Goal: Transaction & Acquisition: Book appointment/travel/reservation

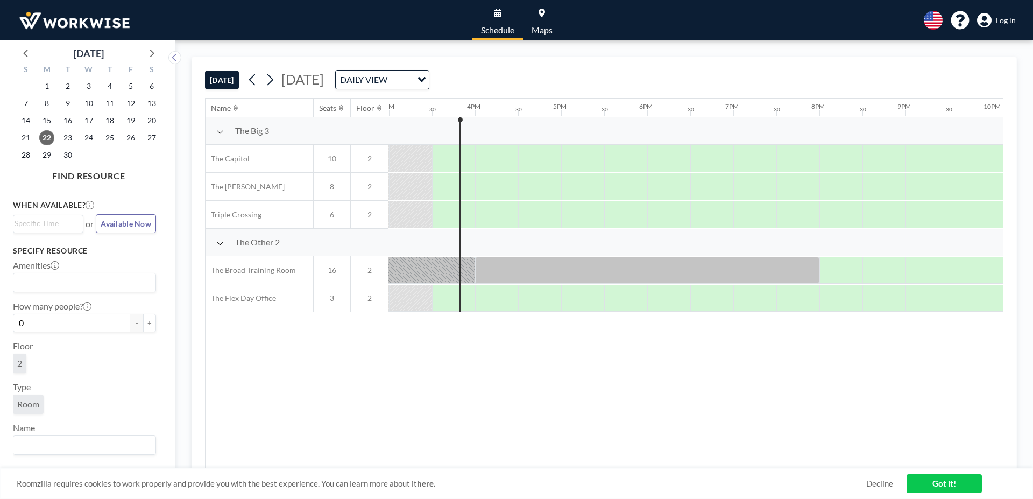
scroll to position [0, 1292]
click at [90, 140] on span "24" at bounding box center [88, 137] width 15 height 15
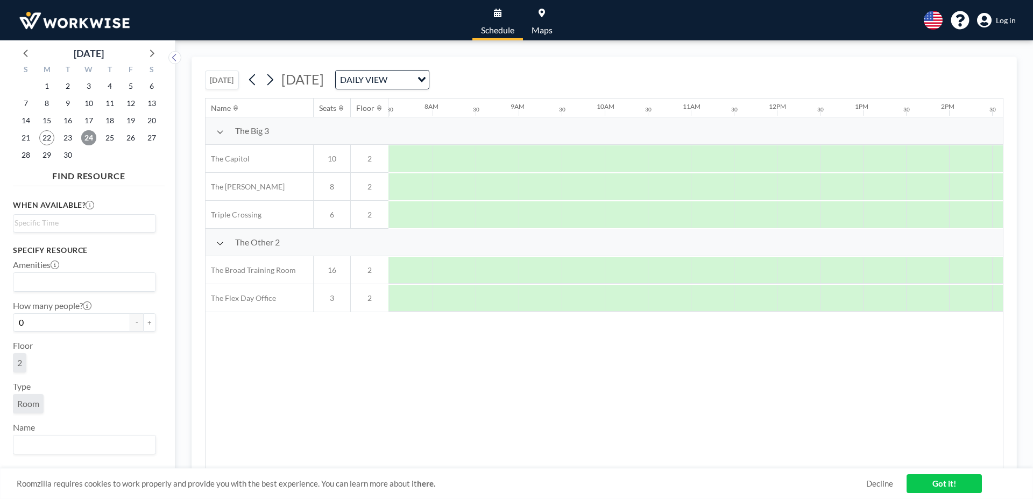
scroll to position [0, 646]
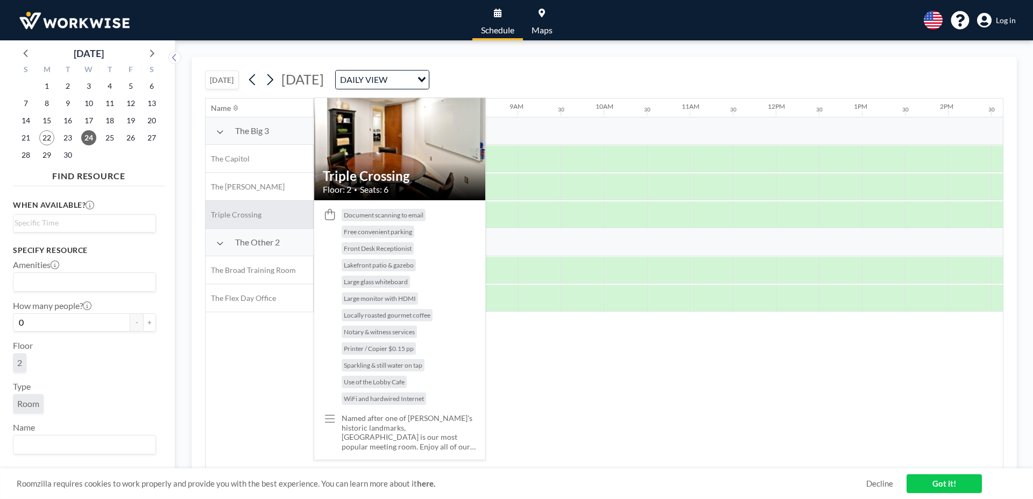
click at [242, 217] on span "Triple Crossing" at bounding box center [234, 215] width 56 height 10
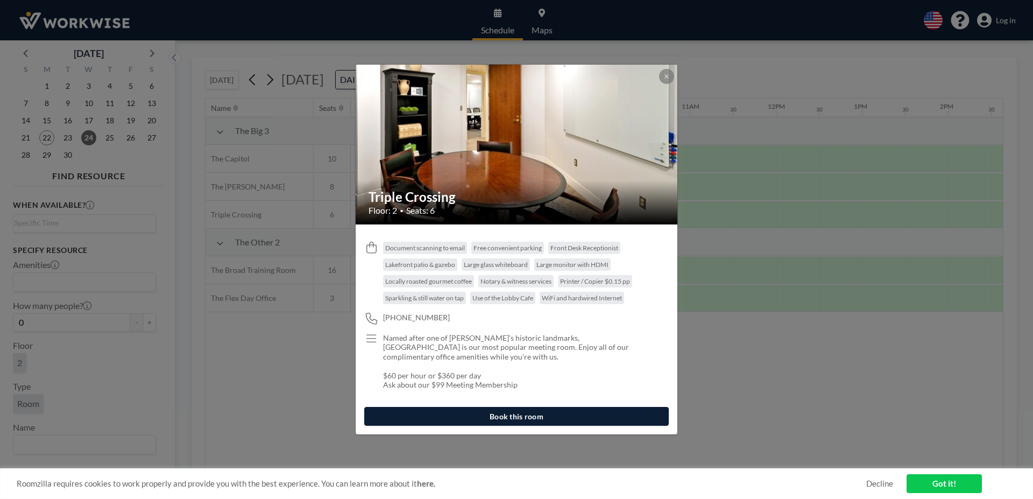
click at [292, 387] on div "Triple Crossing Floor: 2 • Seats: 6 Document scanning to email Free convenient …" at bounding box center [516, 249] width 1033 height 499
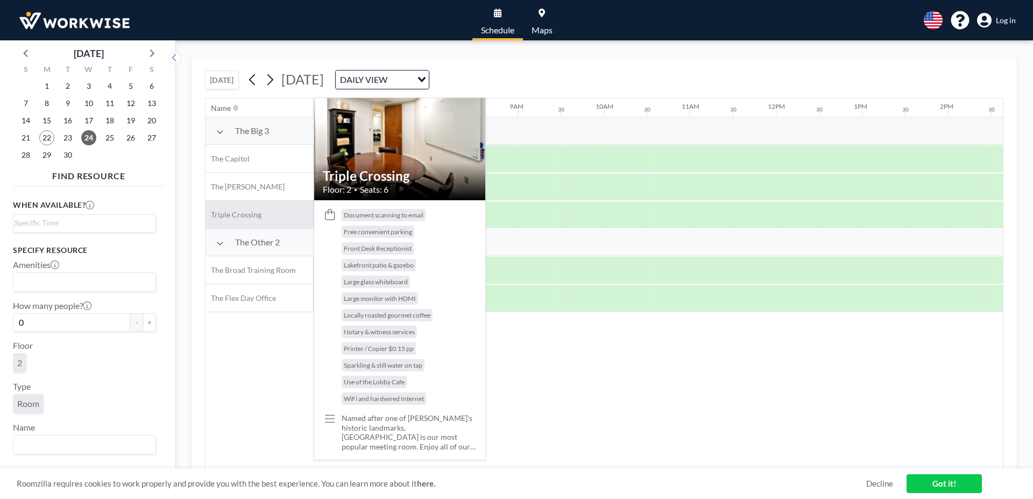
click at [256, 220] on div "Triple Crossing" at bounding box center [260, 214] width 108 height 27
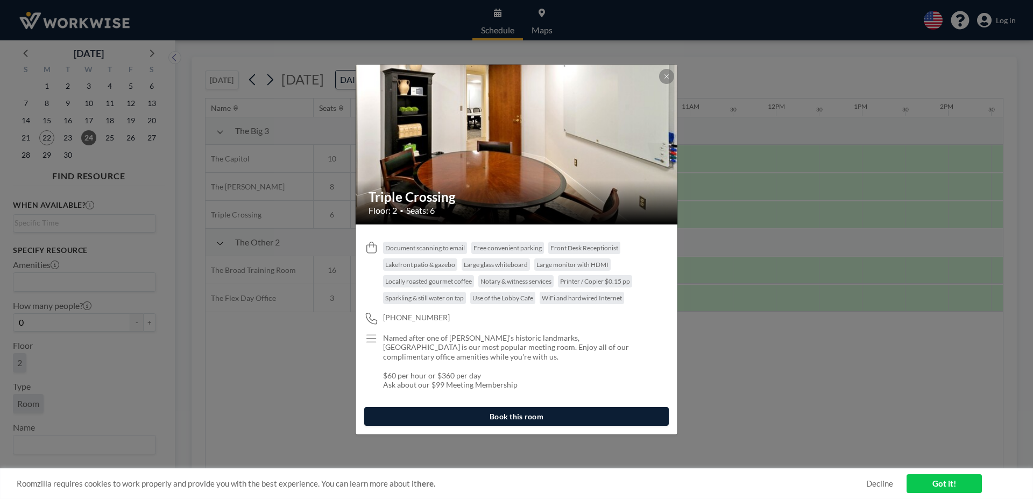
click at [433, 417] on button "Book this room" at bounding box center [516, 416] width 305 height 19
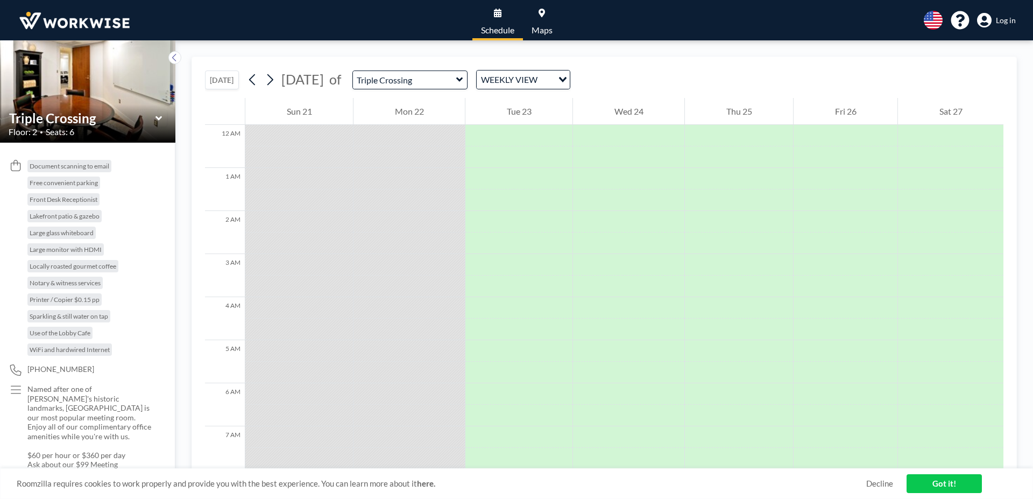
scroll to position [646, 0]
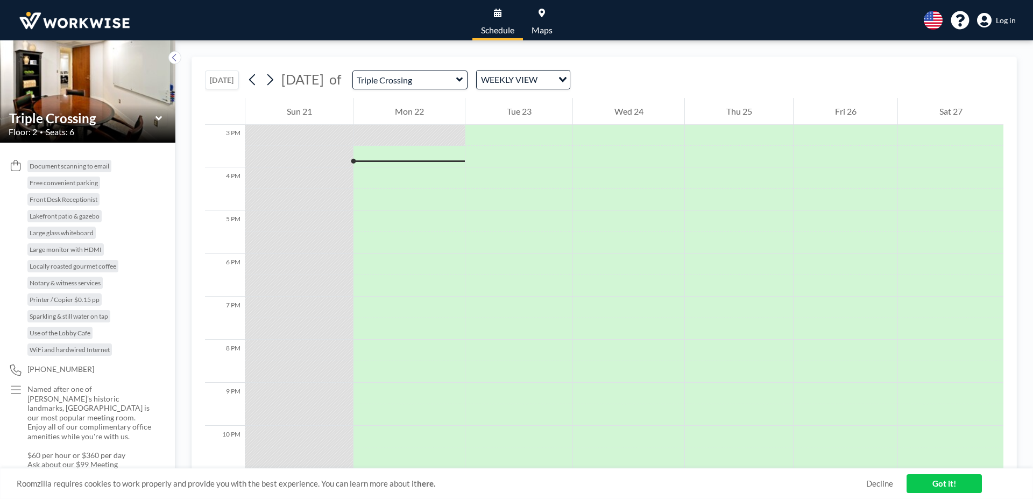
drag, startPoint x: 1004, startPoint y: 380, endPoint x: 1007, endPoint y: 200, distance: 179.8
click at [1009, 201] on div "[DATE] [DATE] of Triple Crossing WEEKLY VIEW Loading... 12 AM 1 AM 2 AM 3 AM 4 …" at bounding box center [605, 270] width 826 height 426
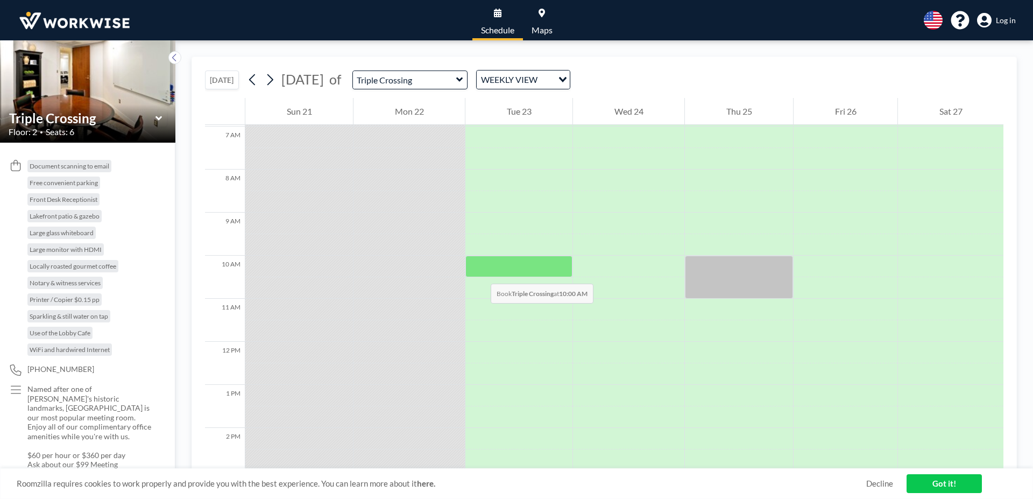
click at [480, 273] on div at bounding box center [519, 267] width 107 height 22
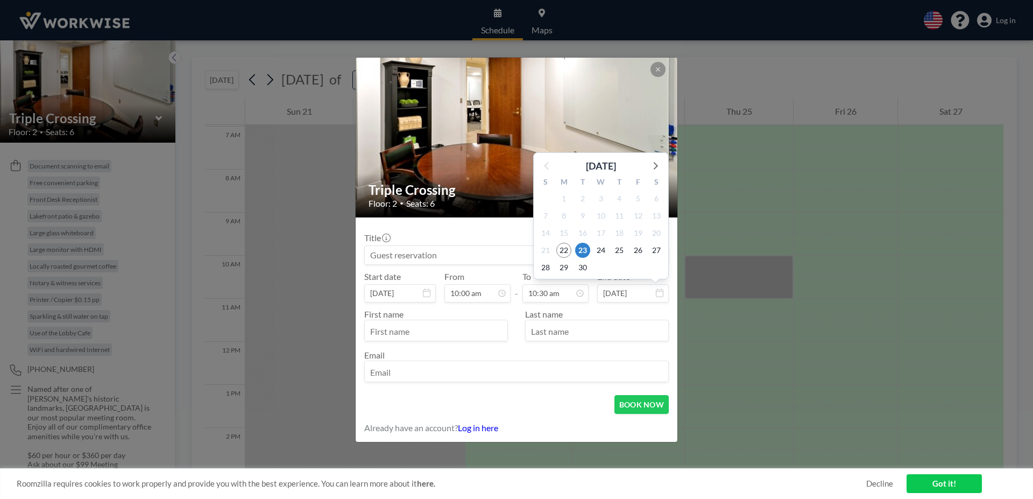
scroll to position [403, 0]
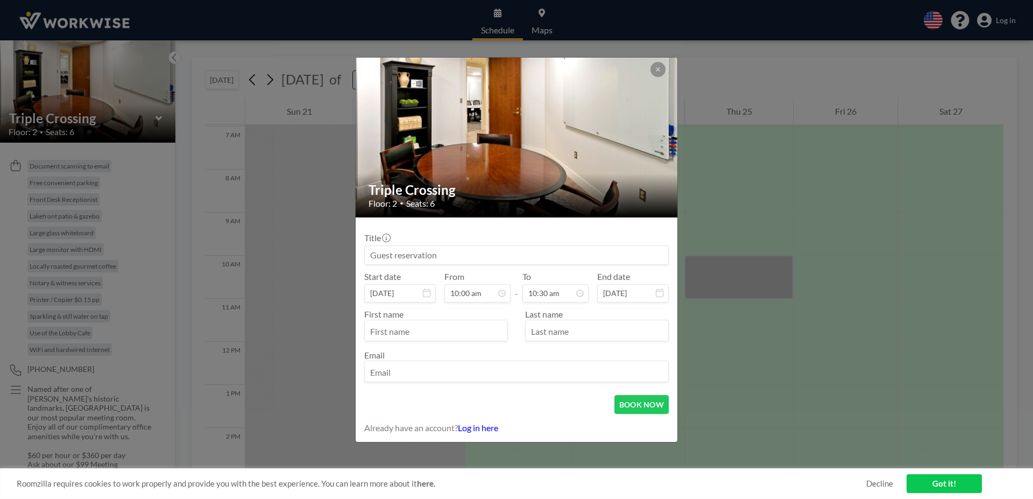
click at [446, 252] on input at bounding box center [517, 255] width 304 height 18
click at [470, 428] on link "Log in here" at bounding box center [478, 427] width 40 height 10
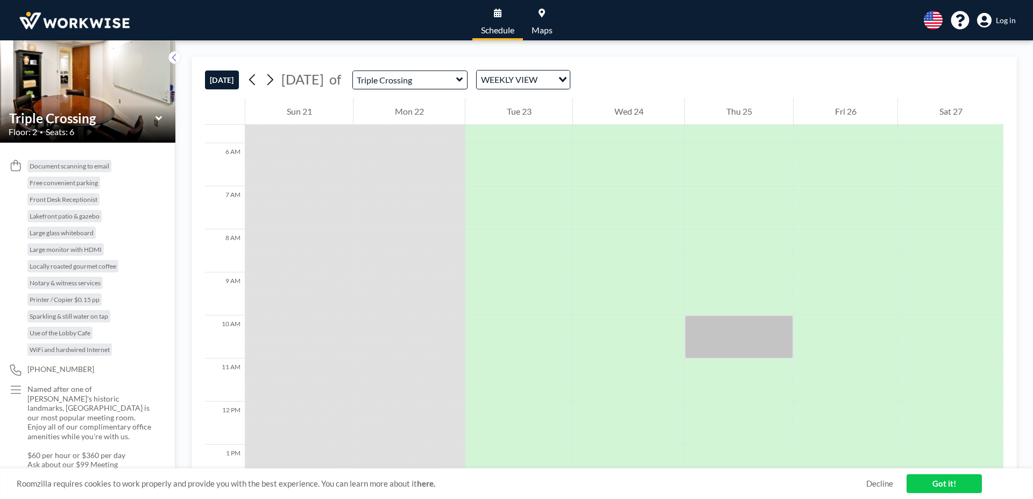
scroll to position [252, 0]
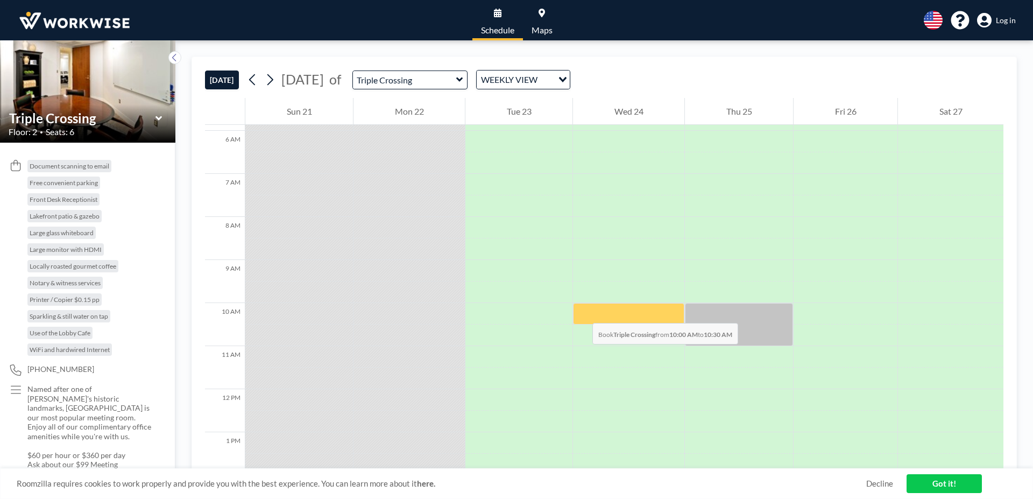
click at [582, 312] on div at bounding box center [628, 314] width 111 height 22
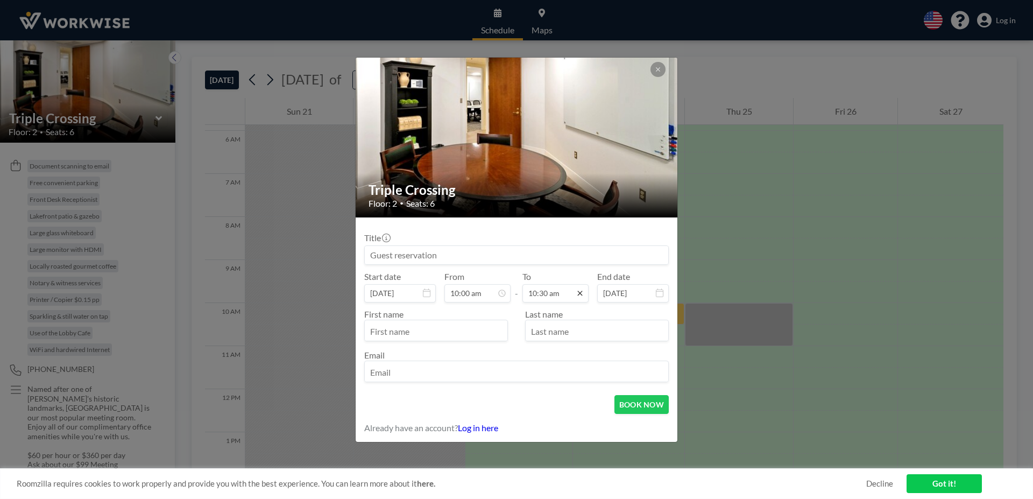
scroll to position [403, 0]
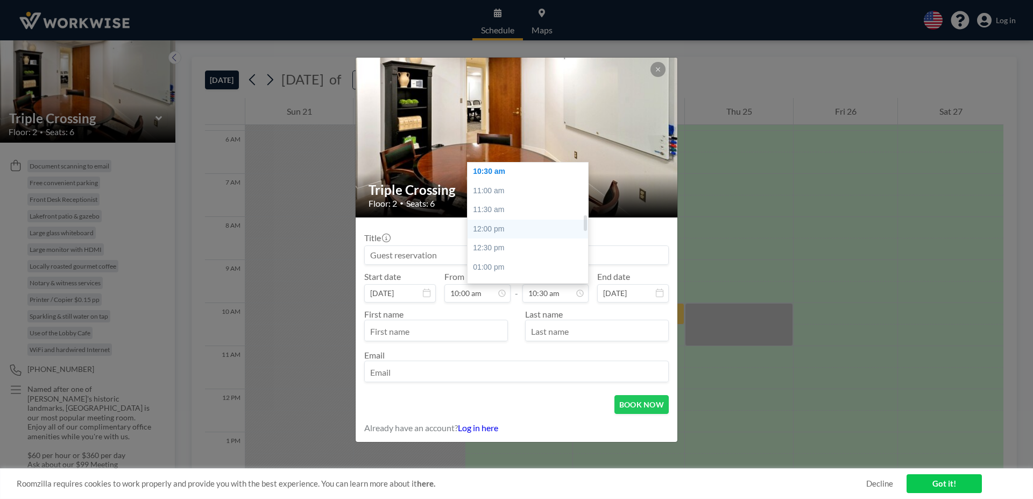
click at [509, 231] on div "12:00 pm" at bounding box center [530, 229] width 125 height 19
type input "12:00 pm"
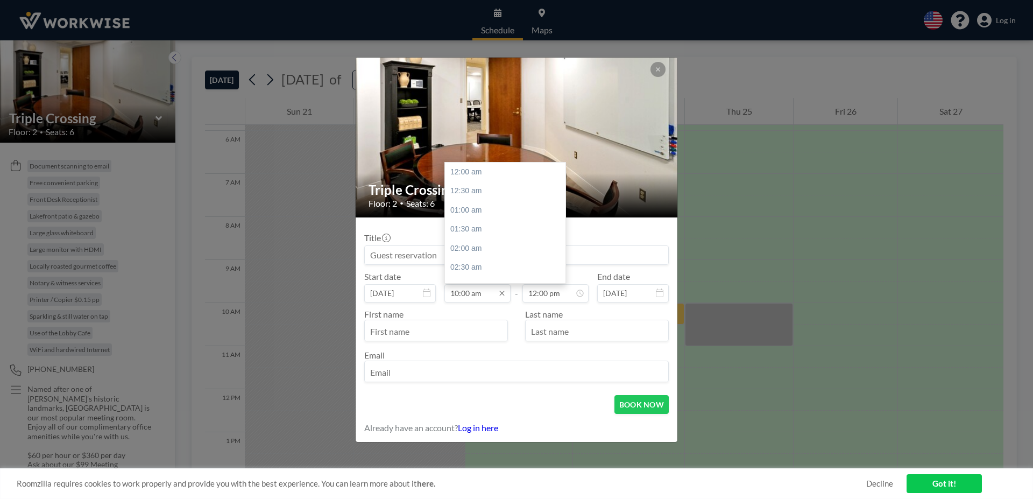
scroll to position [383, 0]
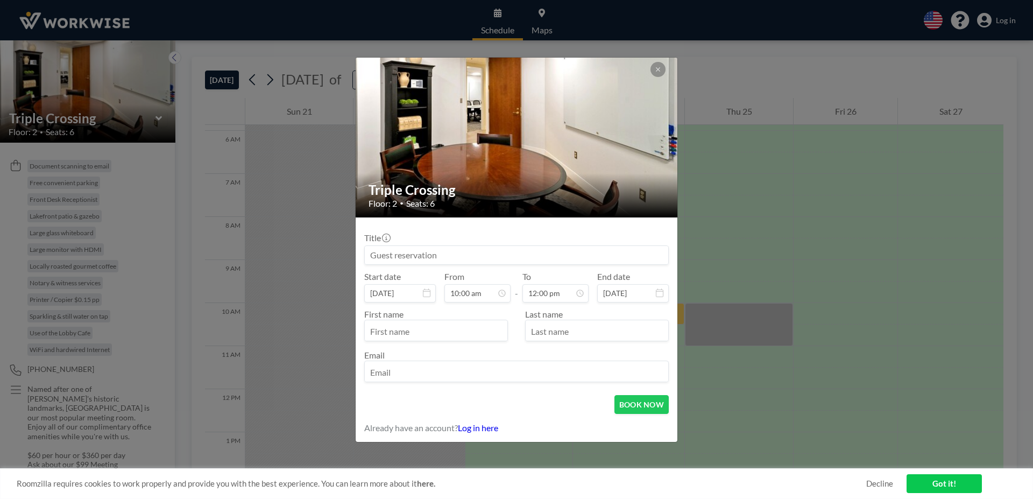
click at [441, 253] on input at bounding box center [517, 255] width 304 height 18
type input "David Stosch"
click at [370, 329] on input "text" at bounding box center [436, 331] width 143 height 18
type input "David"
type input "Stosch"
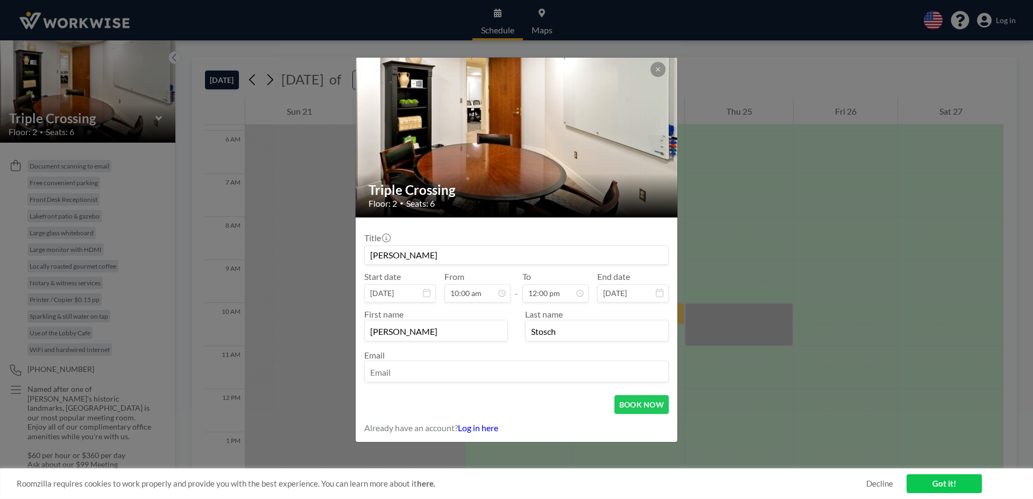
click at [371, 375] on input "email" at bounding box center [517, 372] width 304 height 18
type input "dstosch@stosch.com"
click at [313, 326] on div "Triple Crossing Floor: 2 • Seats: 6 Title David Stosch Start date Sep 24, 2025 …" at bounding box center [516, 249] width 1033 height 499
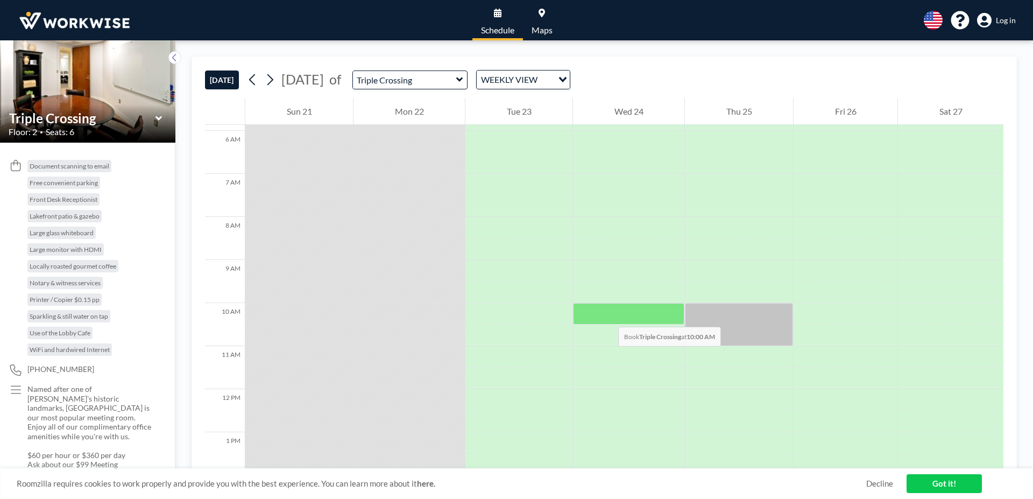
click at [608, 316] on div at bounding box center [628, 314] width 111 height 22
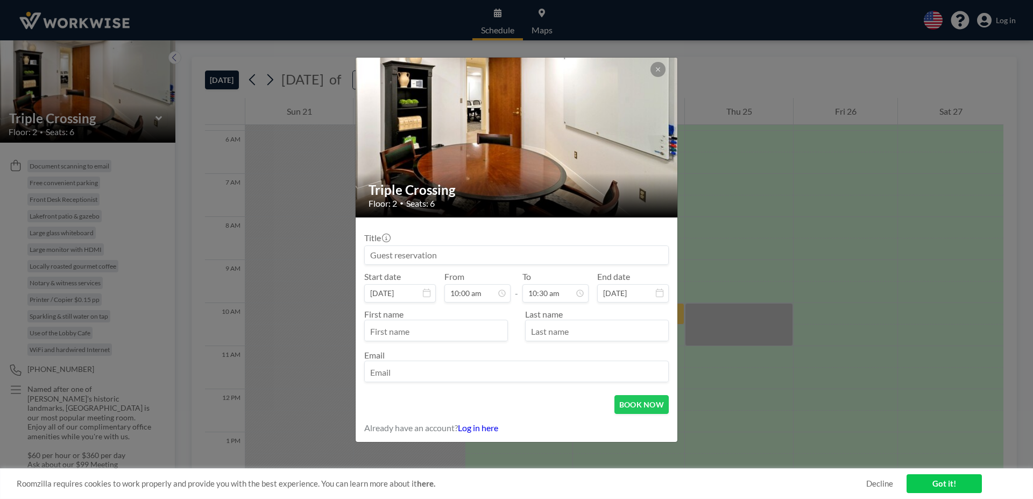
drag, startPoint x: 440, startPoint y: 258, endPoint x: 384, endPoint y: 254, distance: 55.6
click at [384, 254] on input at bounding box center [517, 255] width 304 height 18
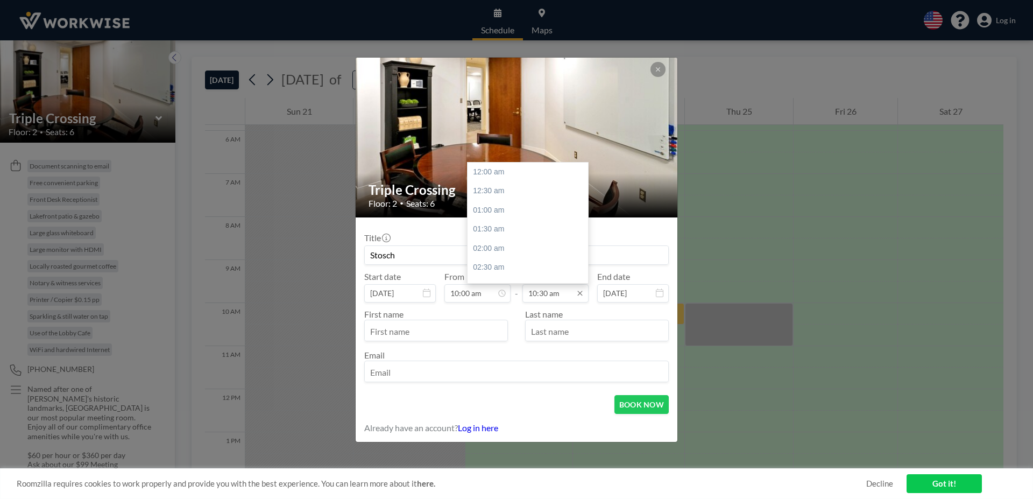
scroll to position [403, 0]
click at [579, 291] on icon at bounding box center [580, 293] width 9 height 9
click at [493, 230] on div "12:00 pm" at bounding box center [530, 229] width 125 height 19
type input "Stosch"
type input "12:00 pm"
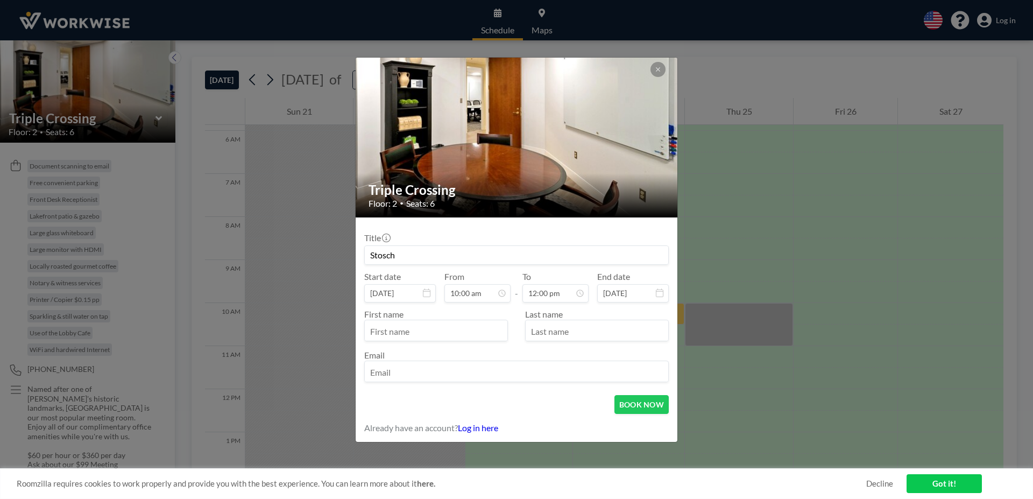
click at [370, 329] on input "text" at bounding box center [436, 331] width 143 height 18
type input "David"
type input "Stosch"
click at [368, 371] on input "email" at bounding box center [517, 372] width 304 height 18
type input "dstosch@stosch.com"
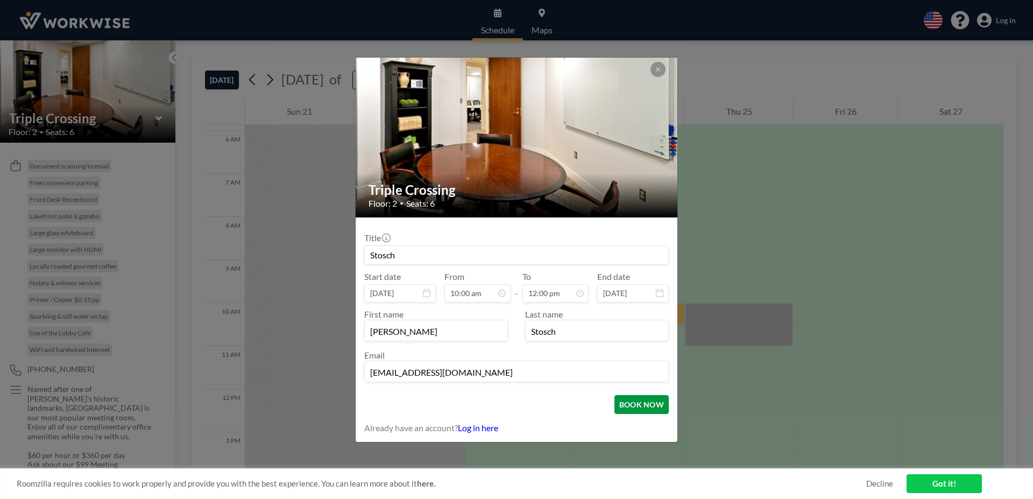
click at [644, 404] on button "BOOK NOW" at bounding box center [642, 404] width 54 height 19
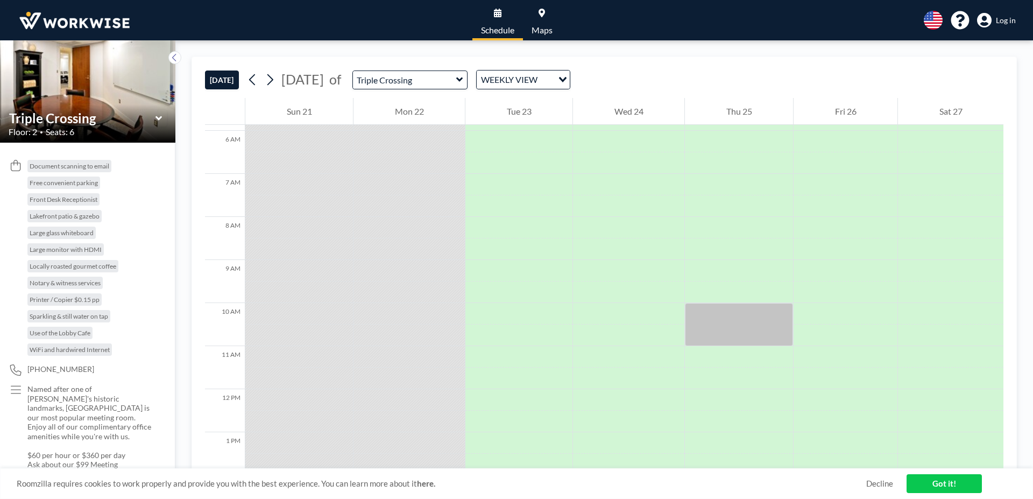
click at [570, 77] on div "Loading..." at bounding box center [561, 78] width 17 height 16
click at [601, 99] on li "DAILY VIEW" at bounding box center [593, 99] width 92 height 16
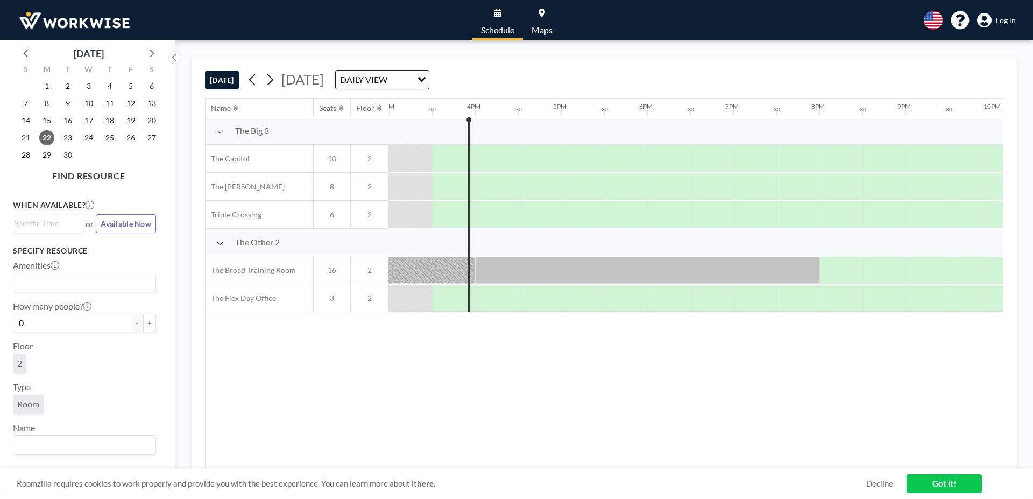
scroll to position [0, 1292]
click at [429, 76] on div "Loading..." at bounding box center [423, 78] width 12 height 16
click at [532, 115] on li "WEEKLY VIEW" at bounding box center [514, 115] width 92 height 16
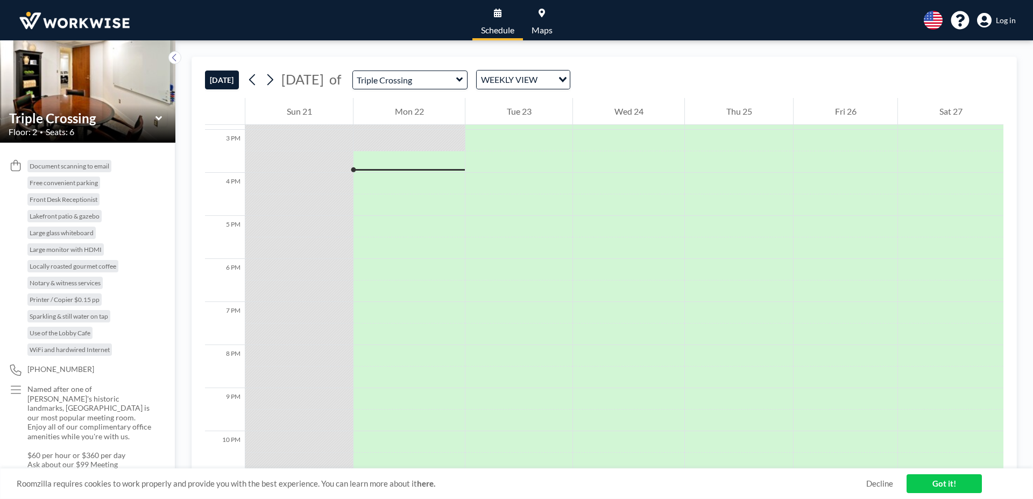
scroll to position [646, 0]
click at [604, 108] on div "Wed 24" at bounding box center [628, 111] width 111 height 27
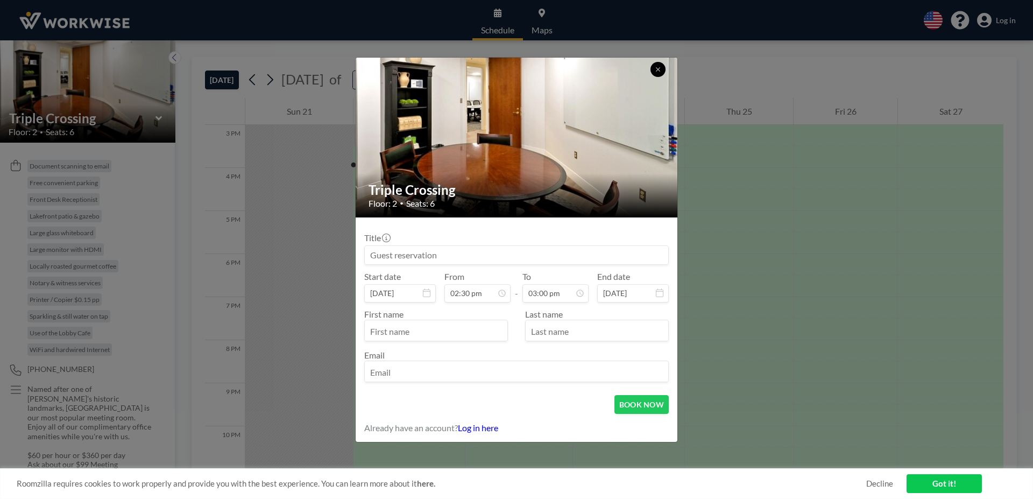
click at [655, 71] on icon at bounding box center [658, 69] width 6 height 6
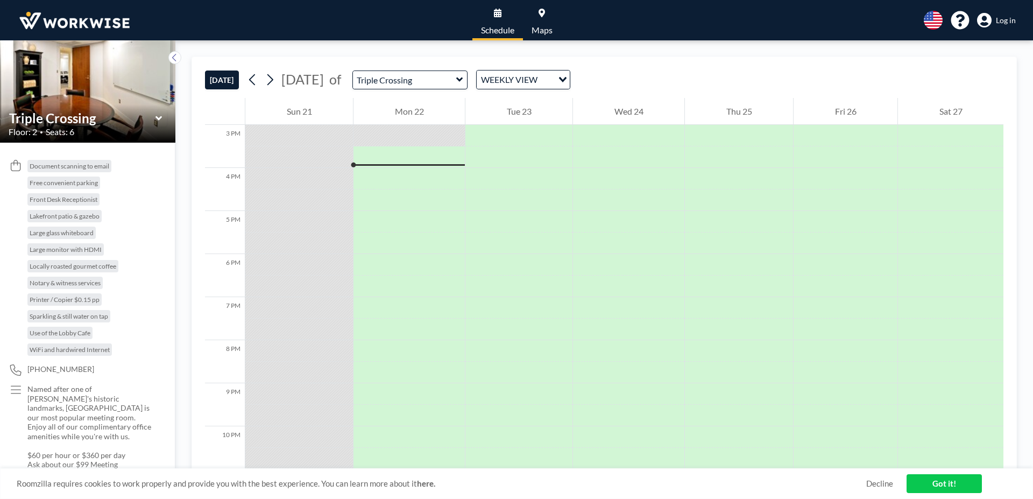
click at [157, 116] on icon at bounding box center [159, 118] width 7 height 11
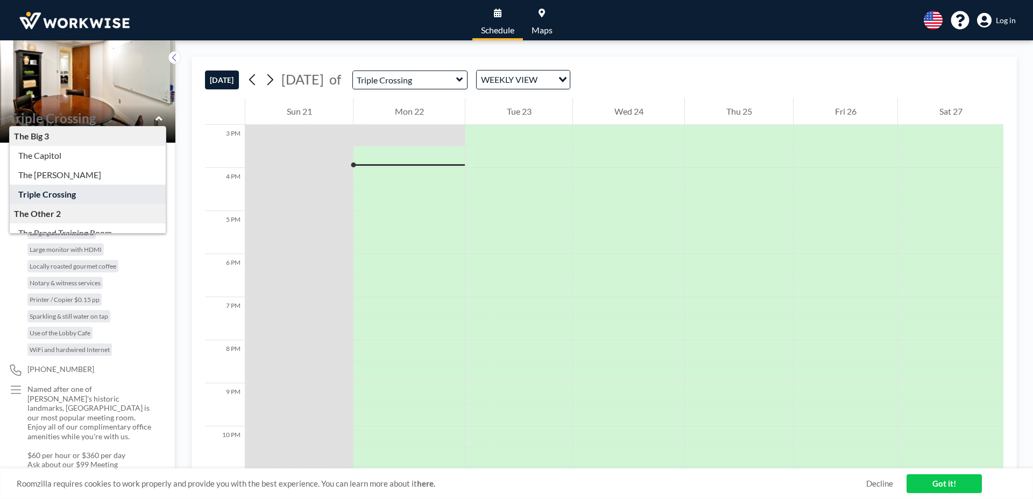
click at [135, 269] on div "Document scanning to email Free convenient parking Front Desk Receptionist Lake…" at bounding box center [90, 260] width 126 height 200
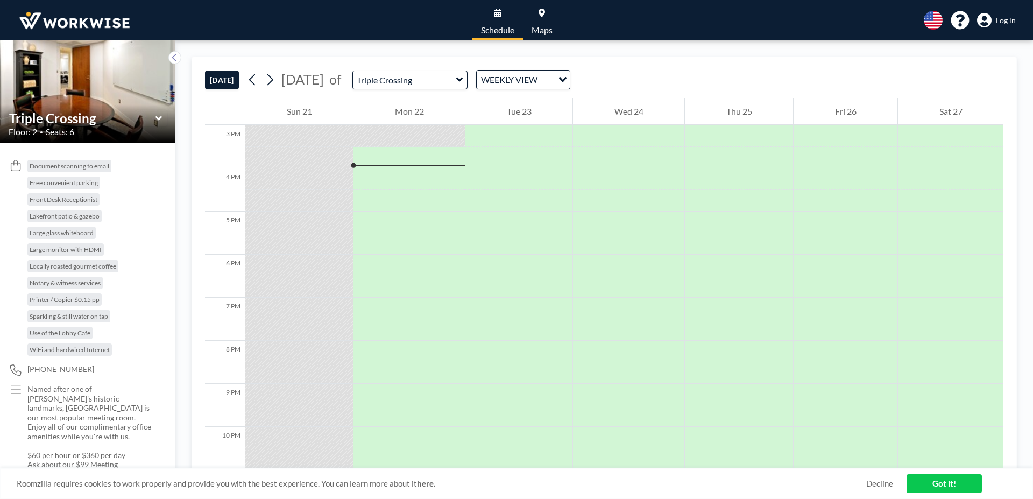
scroll to position [646, 0]
click at [999, 19] on span "Log in" at bounding box center [1006, 21] width 20 height 10
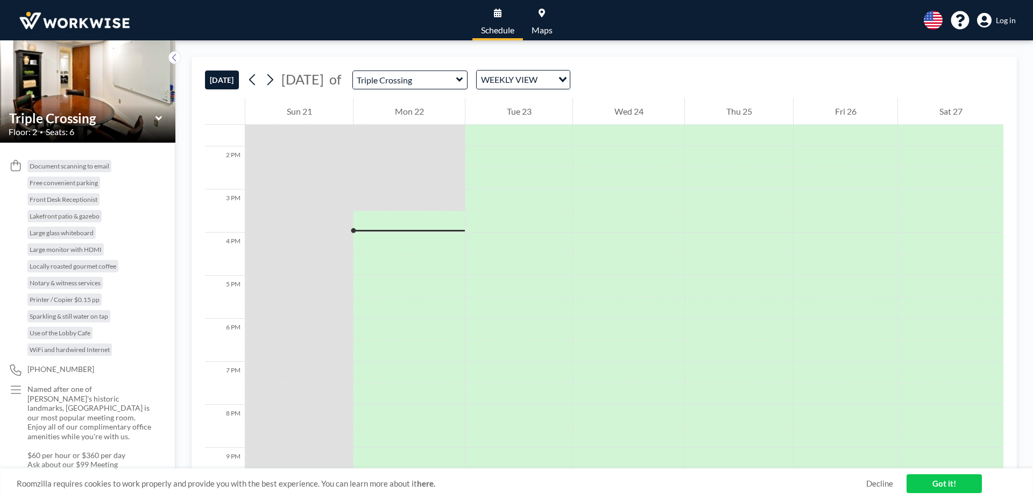
scroll to position [646, 0]
